Goal: Task Accomplishment & Management: Use online tool/utility

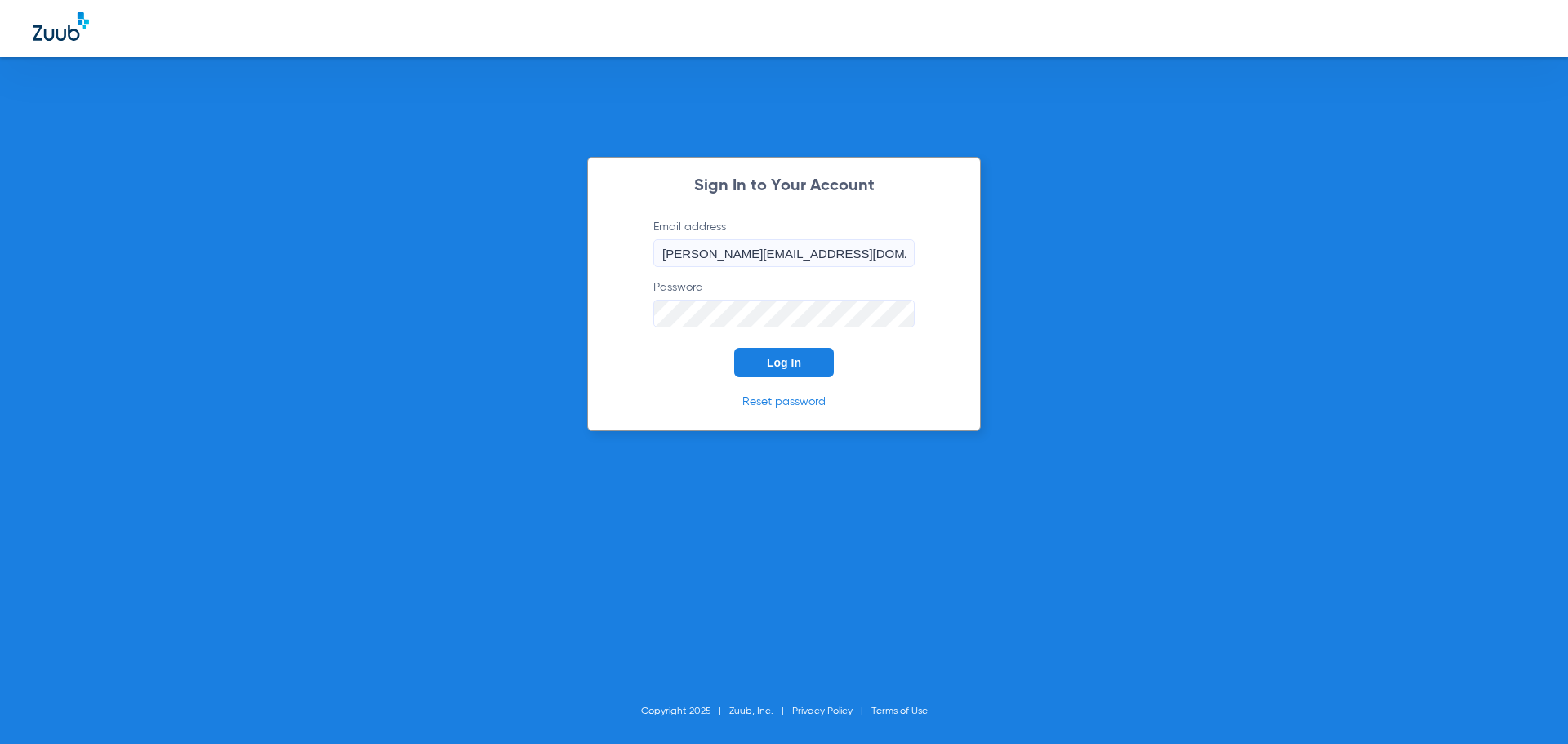
click at [784, 369] on span "Log In" at bounding box center [784, 362] width 34 height 13
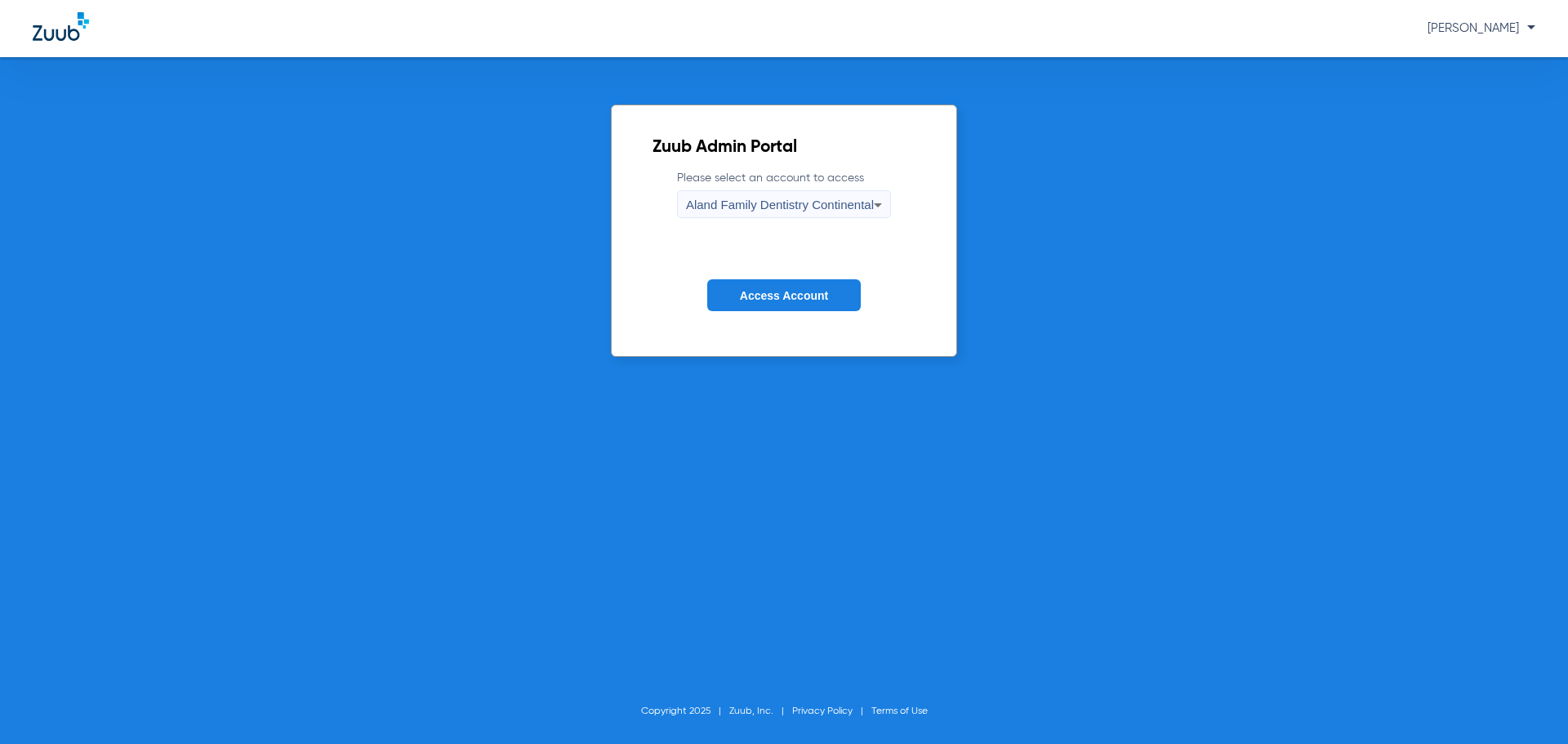
click at [795, 215] on div "Aland Family Dentistry Continental" at bounding box center [780, 205] width 188 height 28
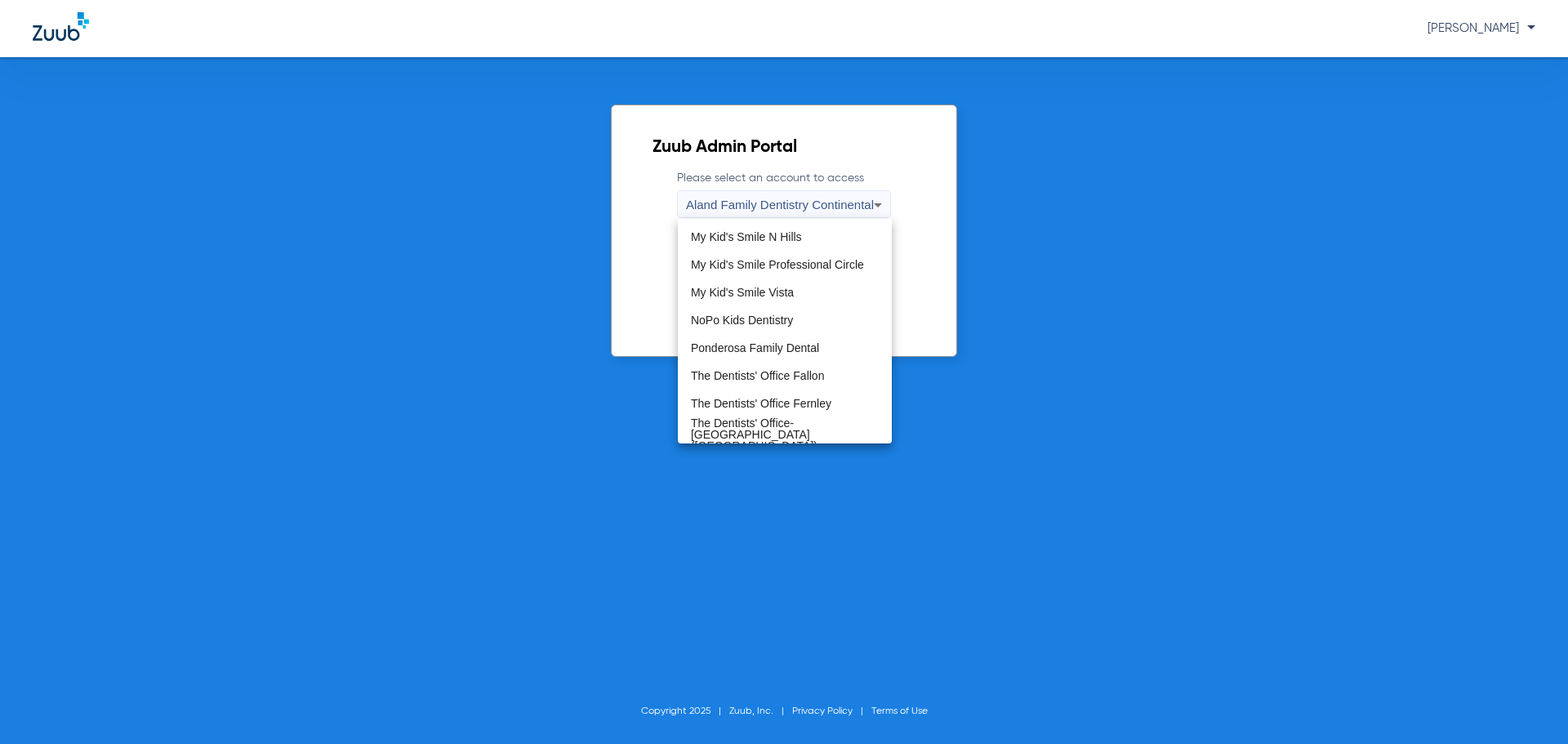
scroll to position [497, 0]
click at [787, 414] on mat-option "The Dentists' Office Fernley" at bounding box center [785, 402] width 214 height 28
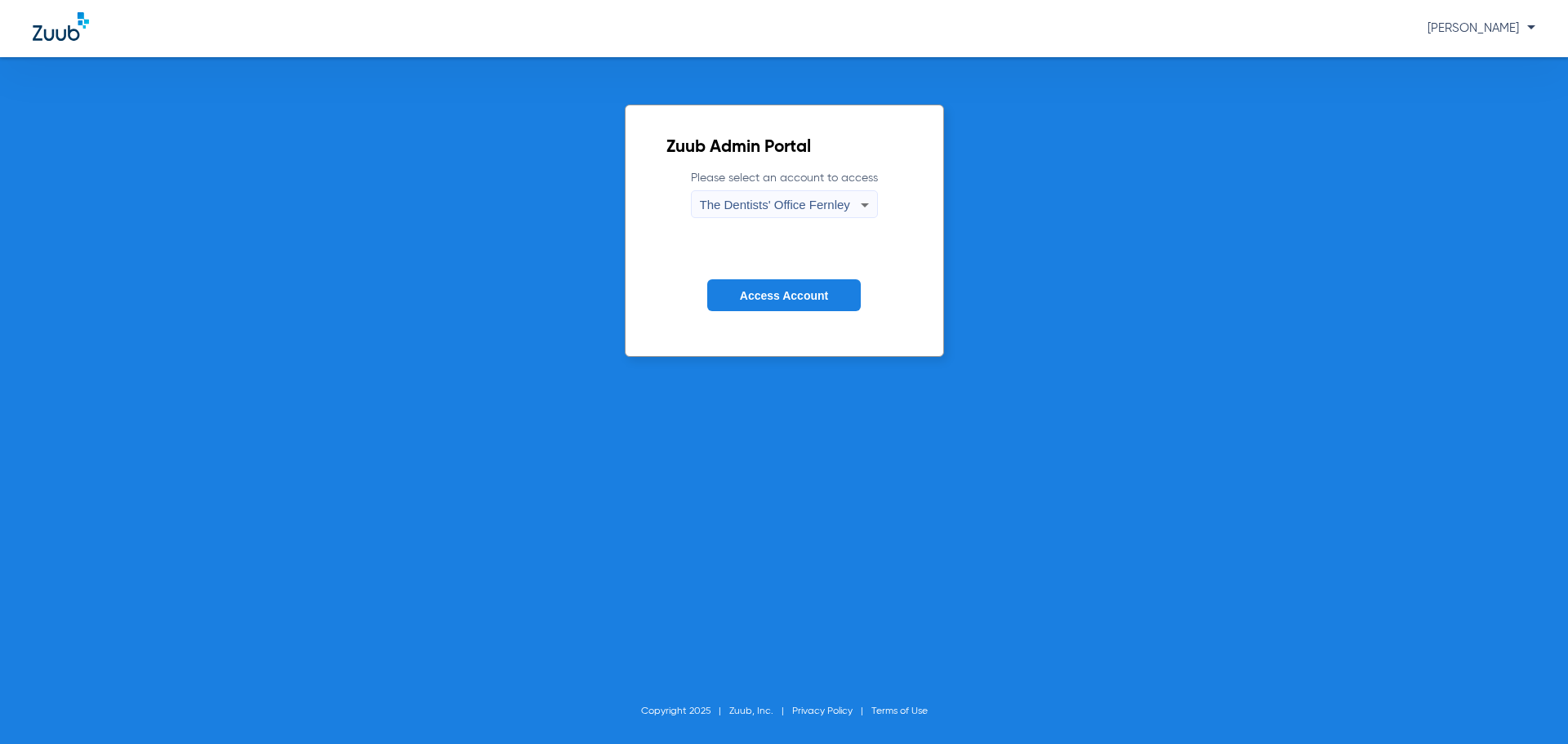
click at [841, 209] on span "The Dentists' Office Fernley" at bounding box center [775, 205] width 150 height 14
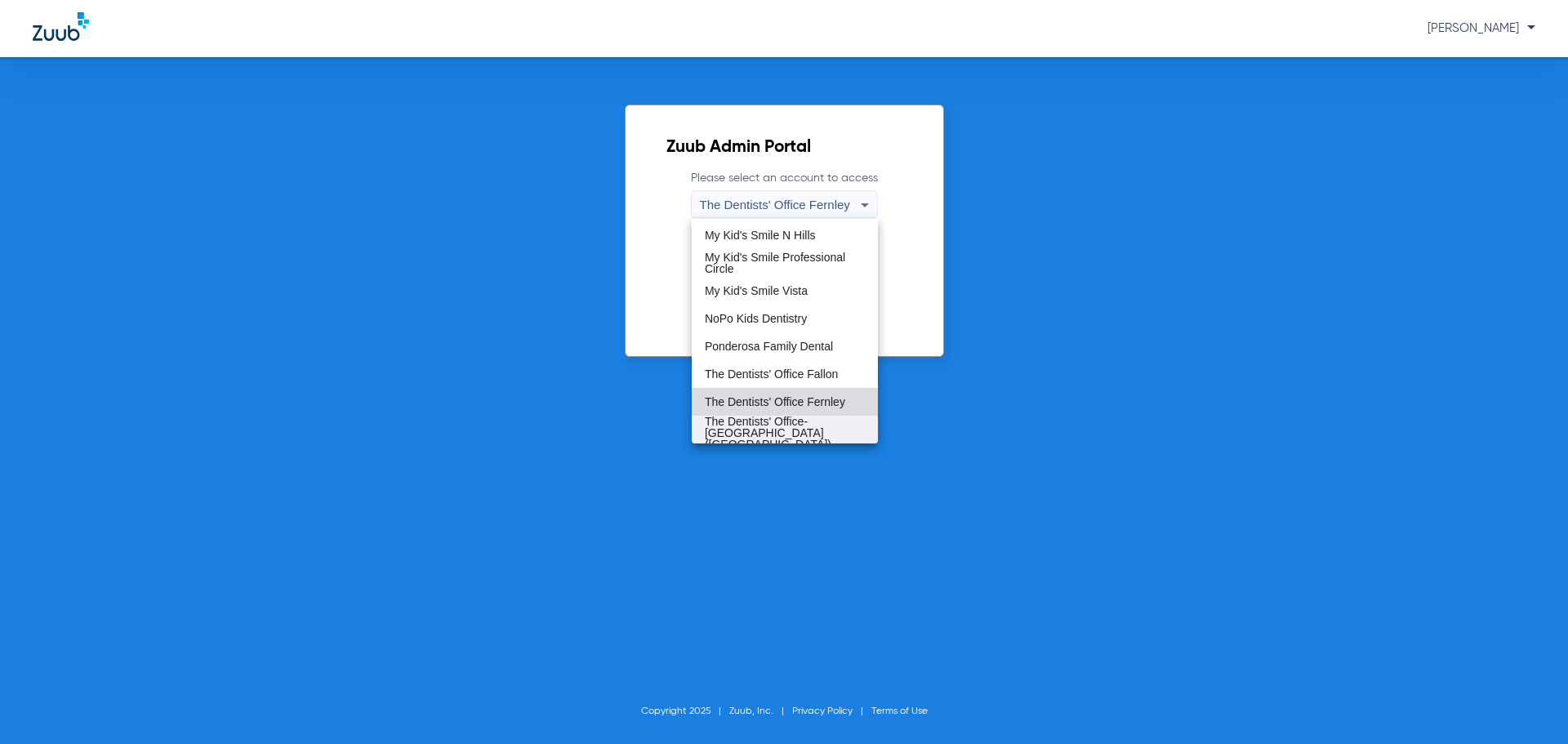
click at [802, 426] on span "The Dentists' Office-[GEOGRAPHIC_DATA] ([GEOGRAPHIC_DATA])" at bounding box center [785, 433] width 160 height 34
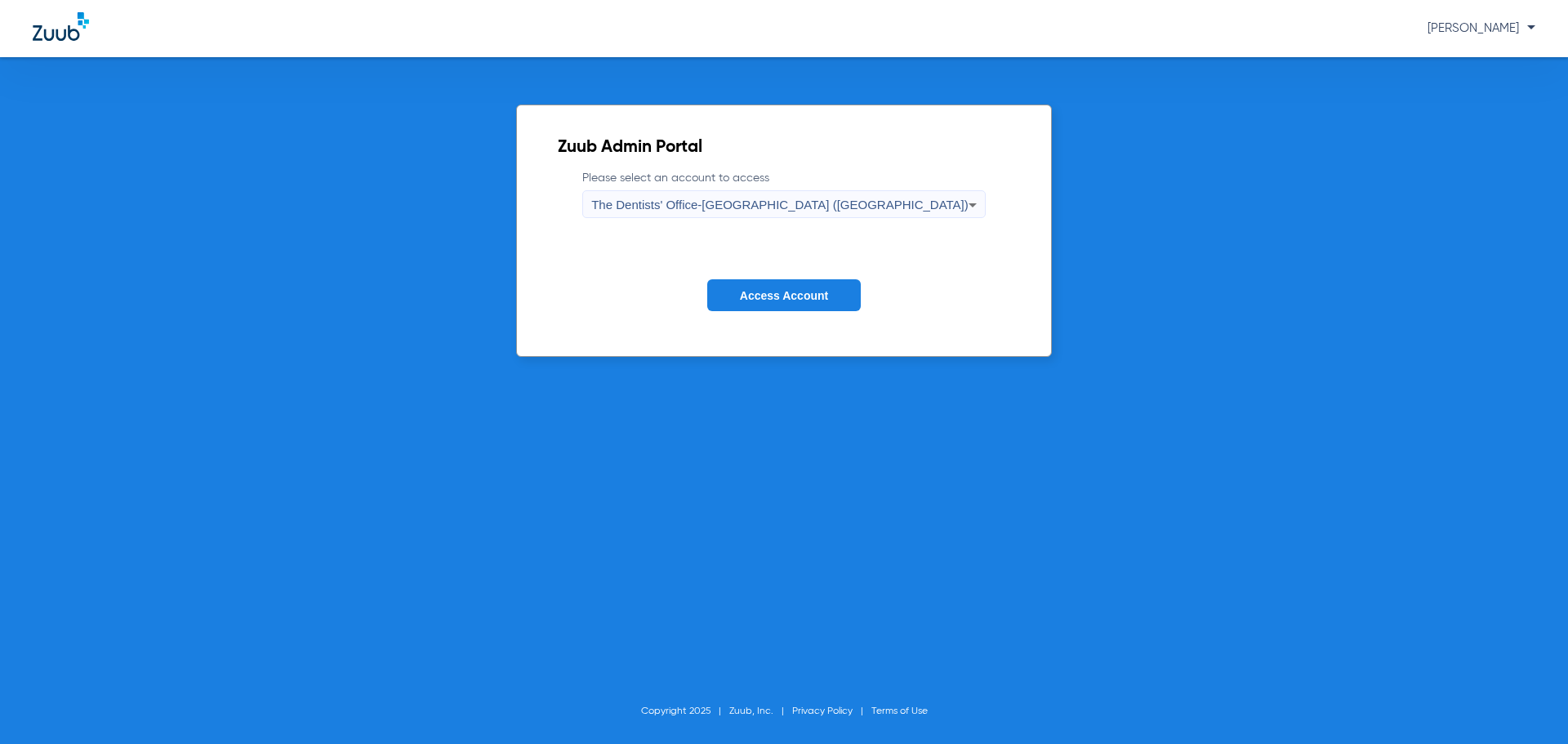
click at [810, 301] on span "Access Account" at bounding box center [784, 295] width 88 height 13
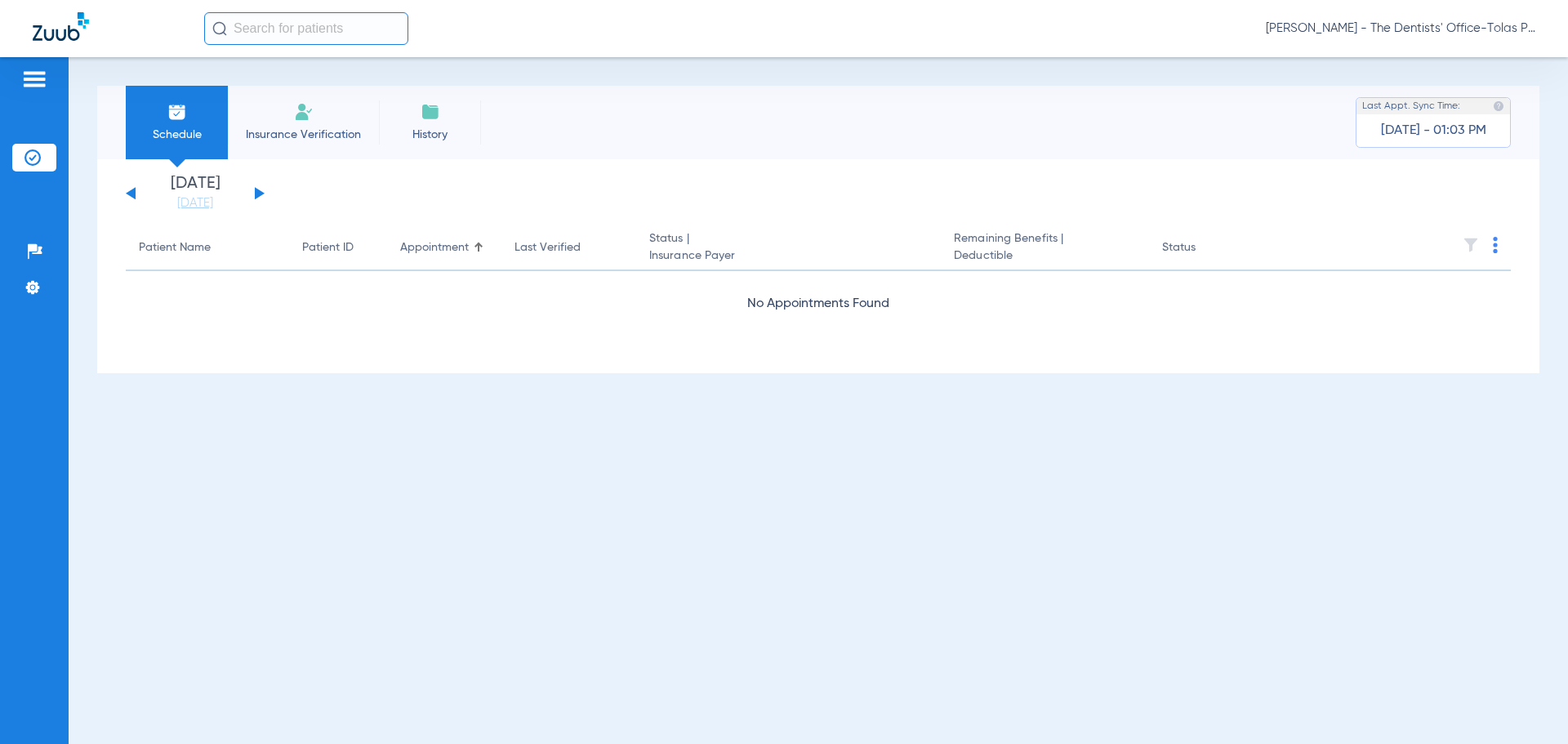
click at [261, 193] on button at bounding box center [259, 193] width 9 height 12
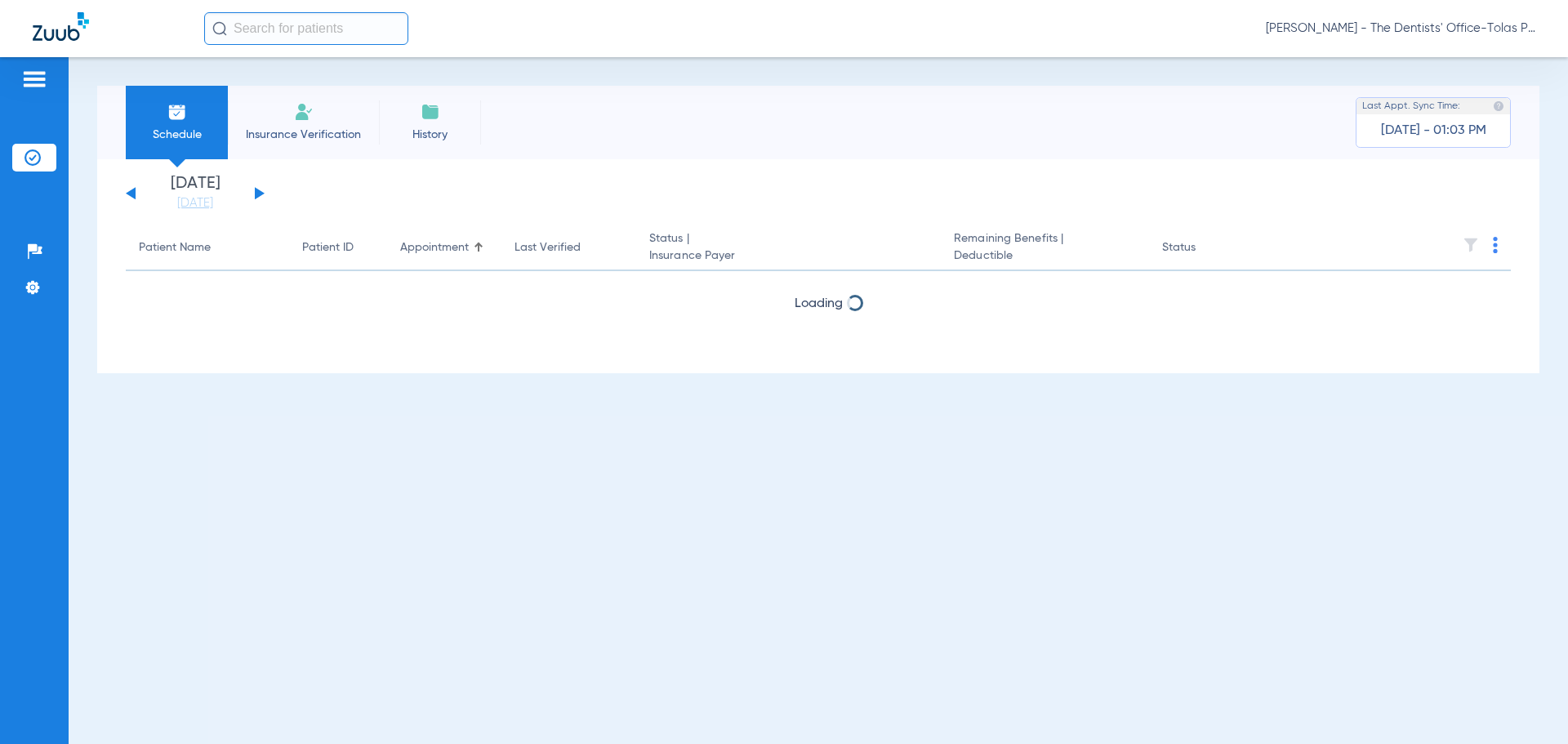
click at [261, 193] on button at bounding box center [259, 193] width 9 height 12
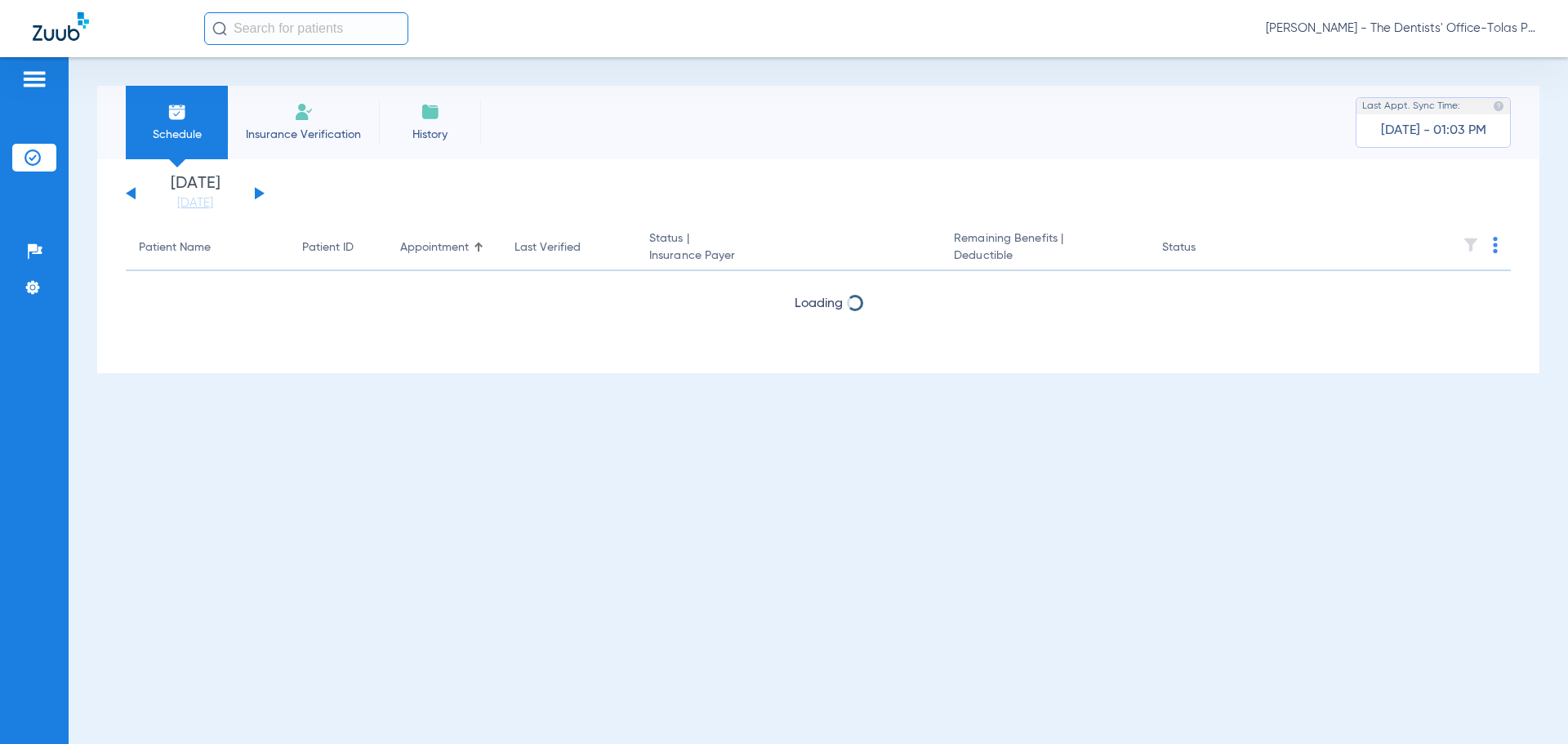
click at [261, 193] on button at bounding box center [259, 193] width 9 height 12
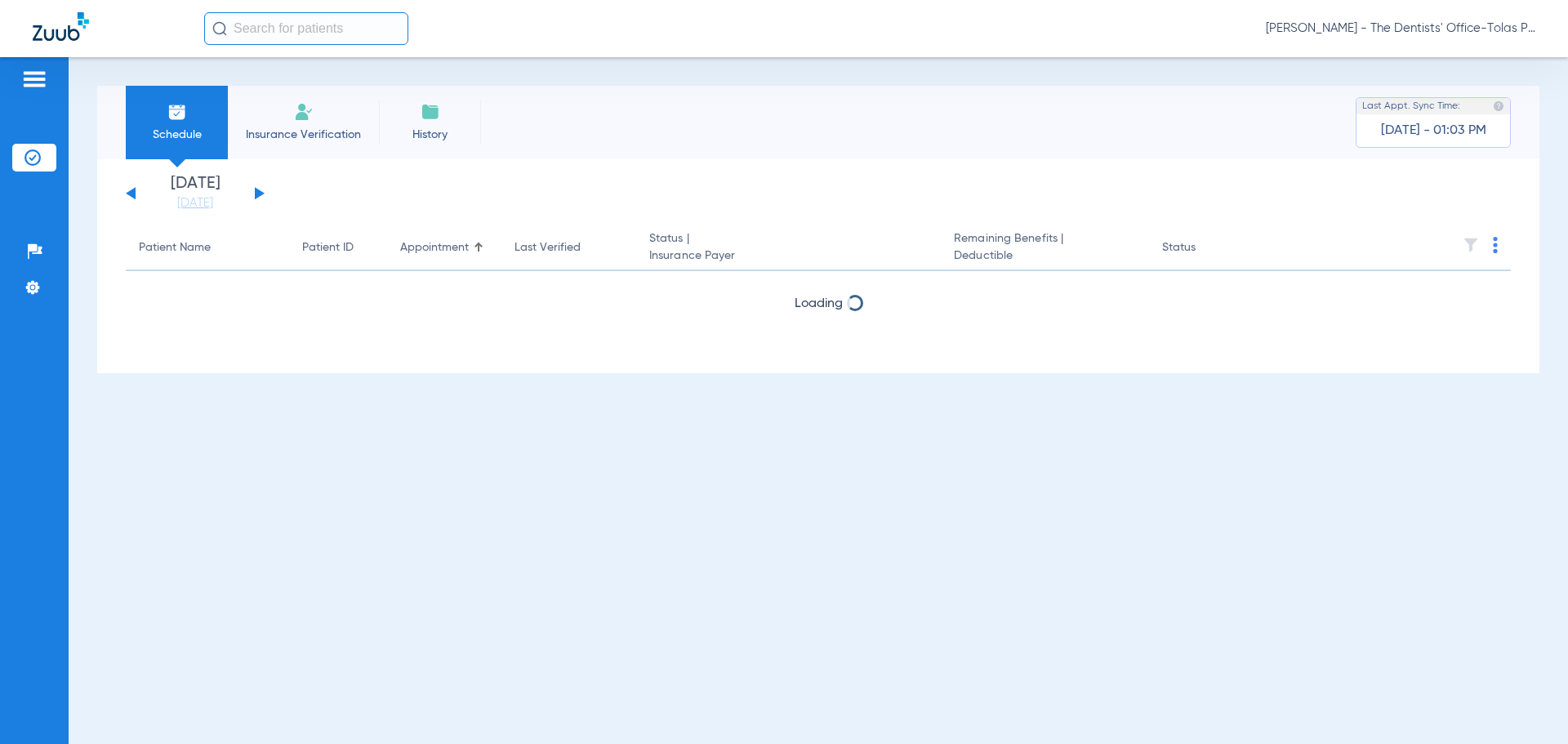
click at [261, 193] on button at bounding box center [259, 193] width 9 height 12
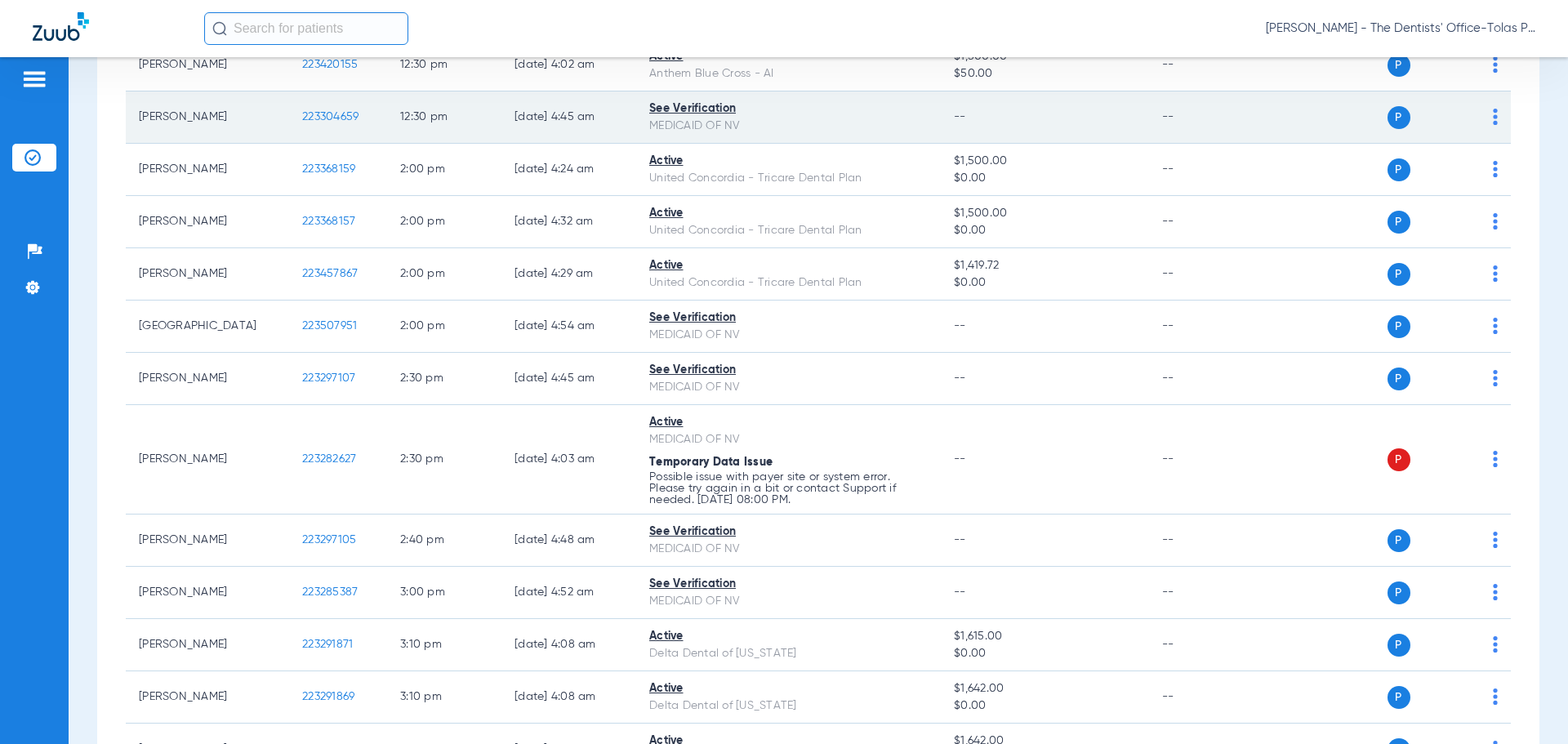
scroll to position [1634, 0]
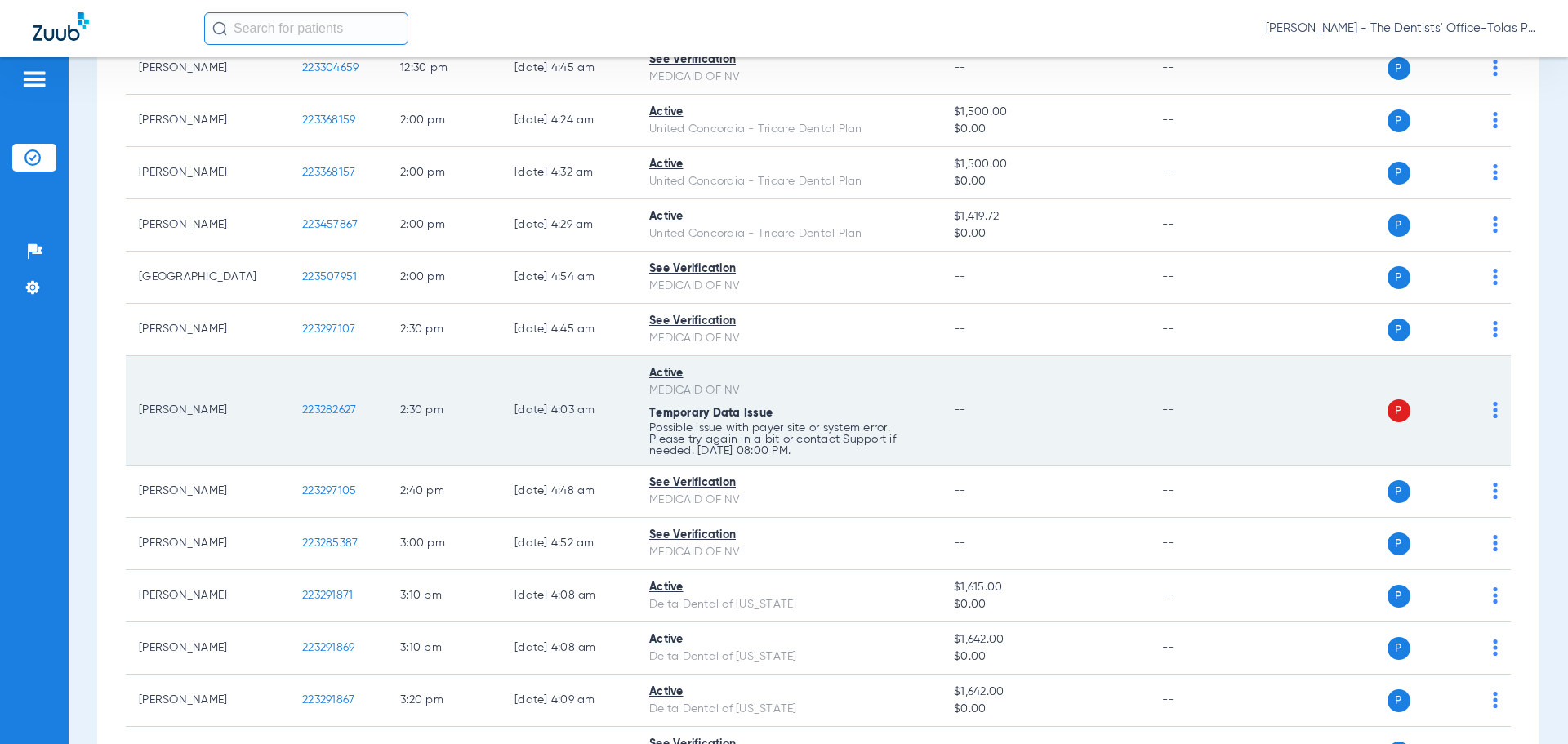
click at [1493, 413] on img at bounding box center [1495, 410] width 5 height 16
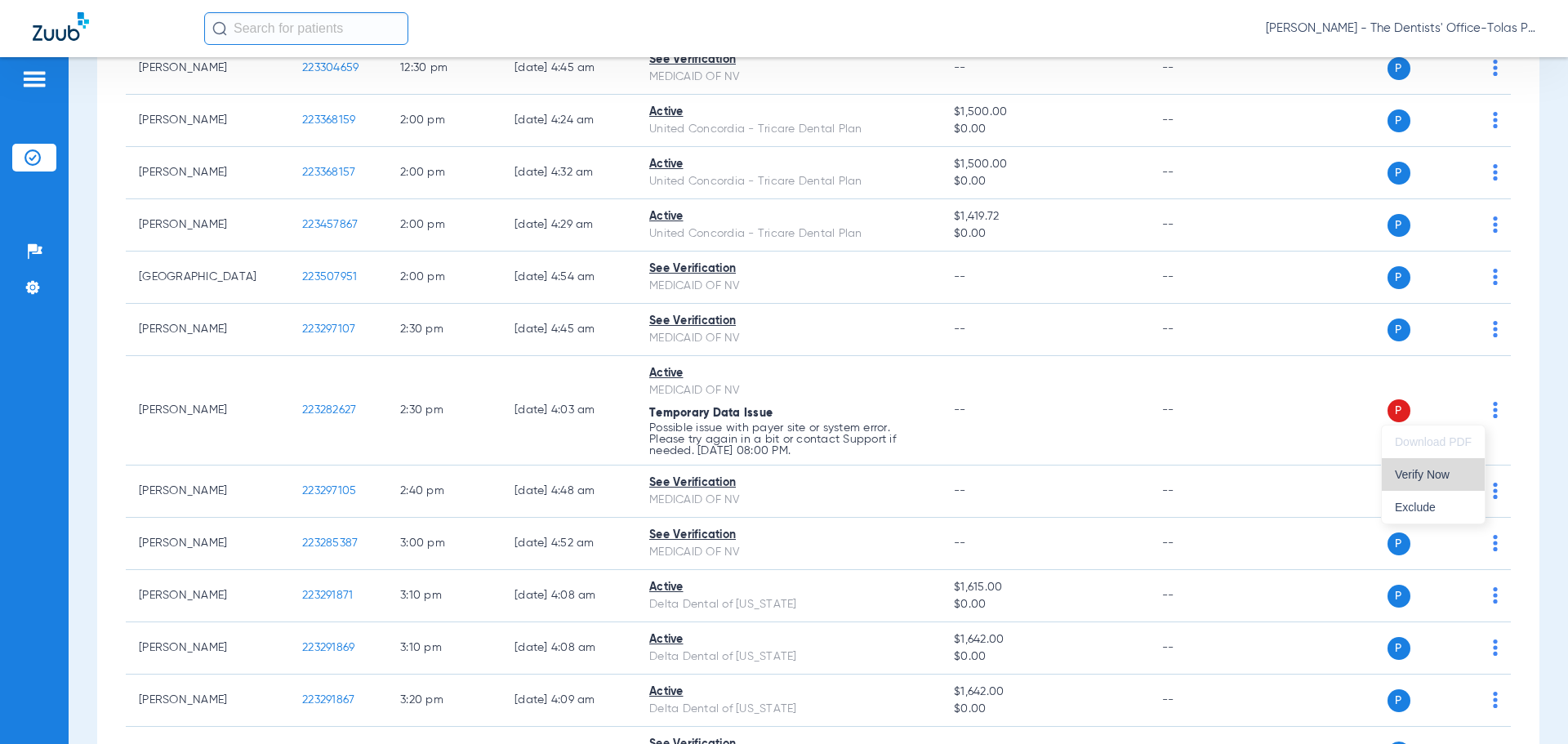
click at [1414, 475] on span "Verify Now" at bounding box center [1433, 474] width 77 height 11
